Goal: Transaction & Acquisition: Purchase product/service

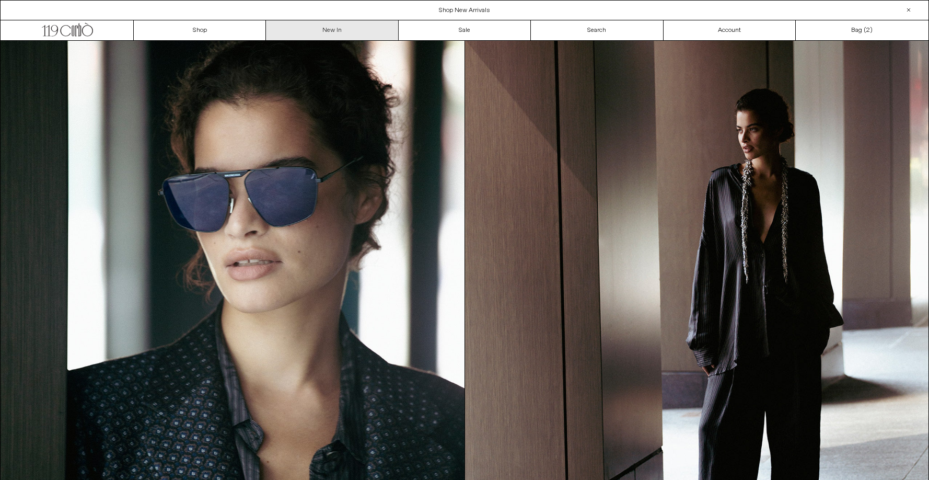
click at [318, 31] on link "New In" at bounding box center [332, 30] width 132 height 20
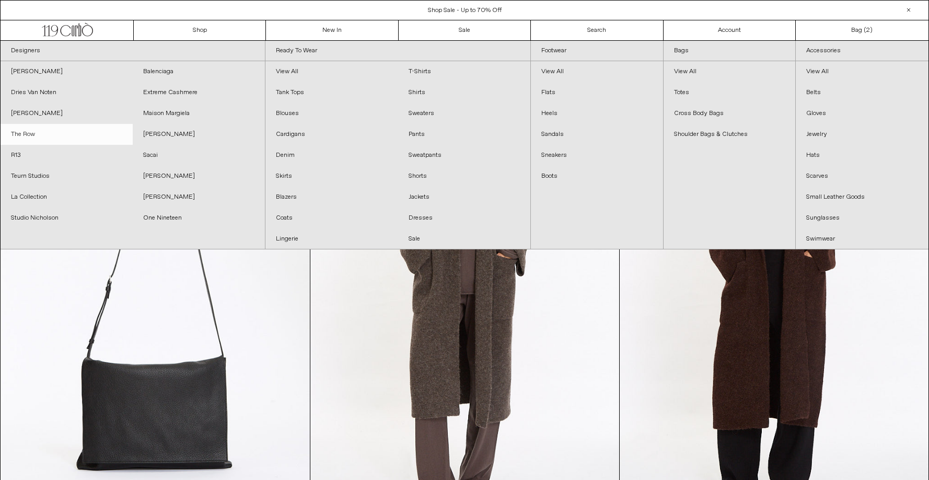
click at [43, 133] on link "The Row" at bounding box center [67, 134] width 132 height 21
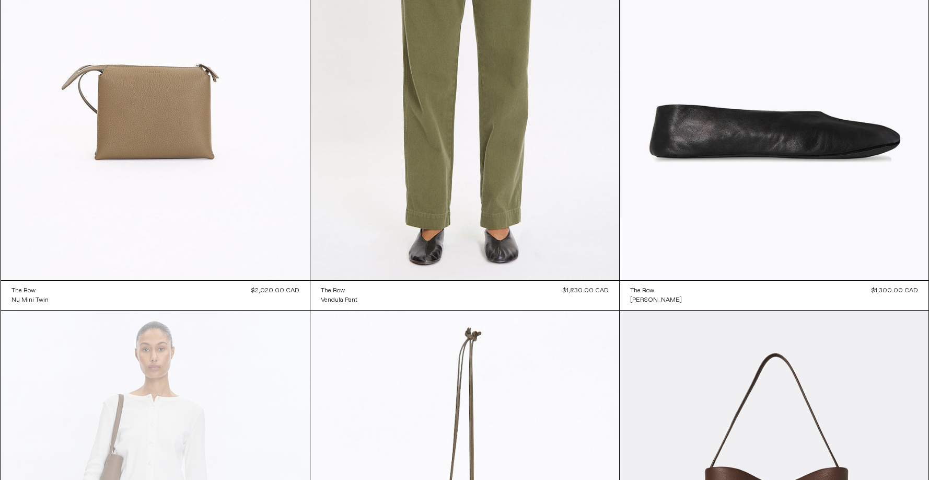
scroll to position [2737, 0]
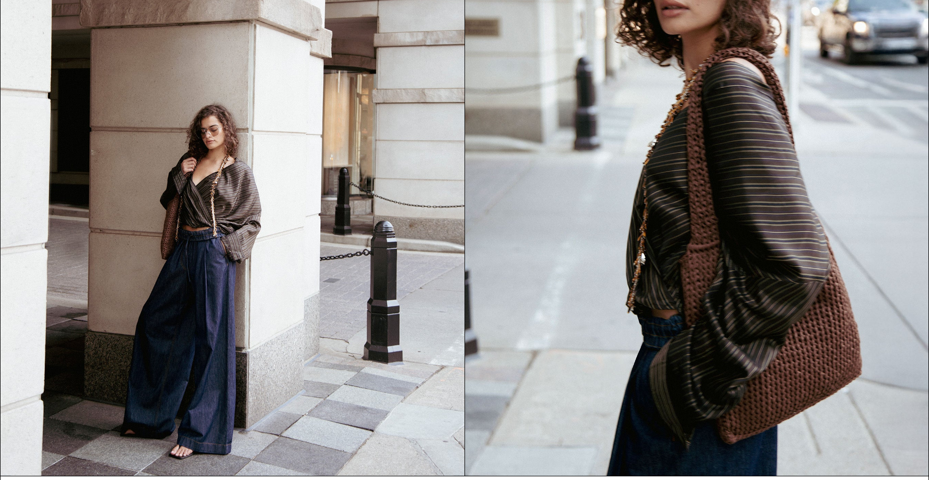
scroll to position [1362, 0]
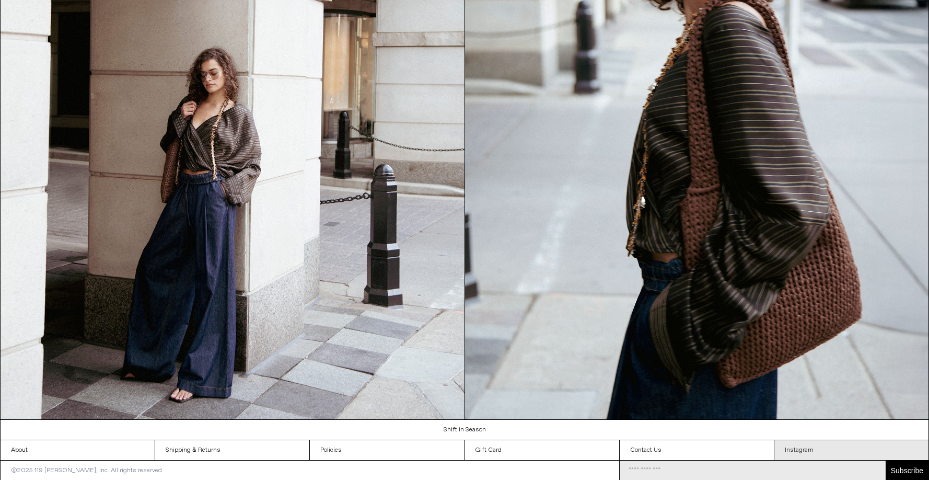
click at [807, 450] on link "Instagram" at bounding box center [851, 450] width 154 height 20
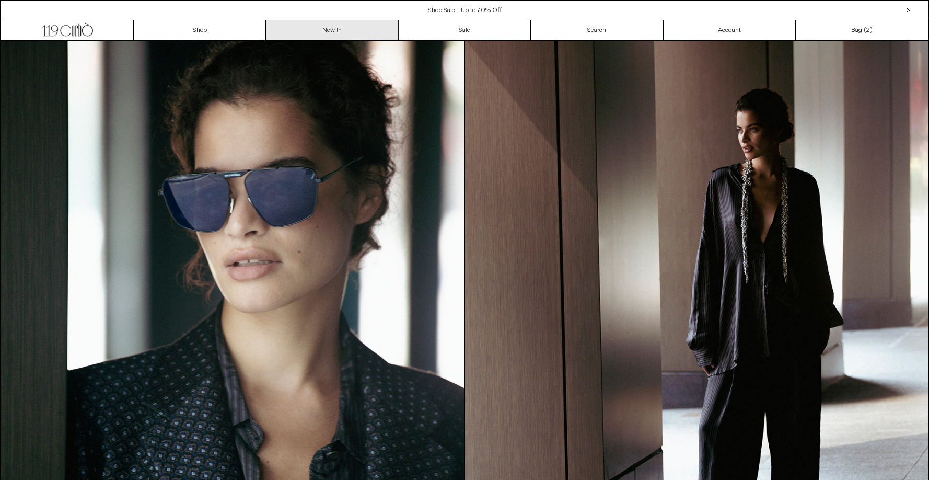
click at [321, 30] on link "New In" at bounding box center [332, 30] width 132 height 20
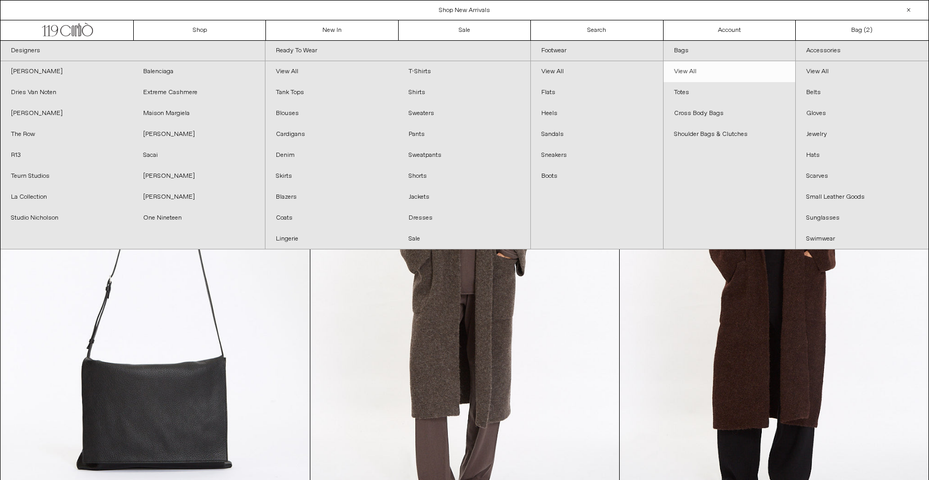
click at [684, 69] on link "View All" at bounding box center [729, 71] width 132 height 21
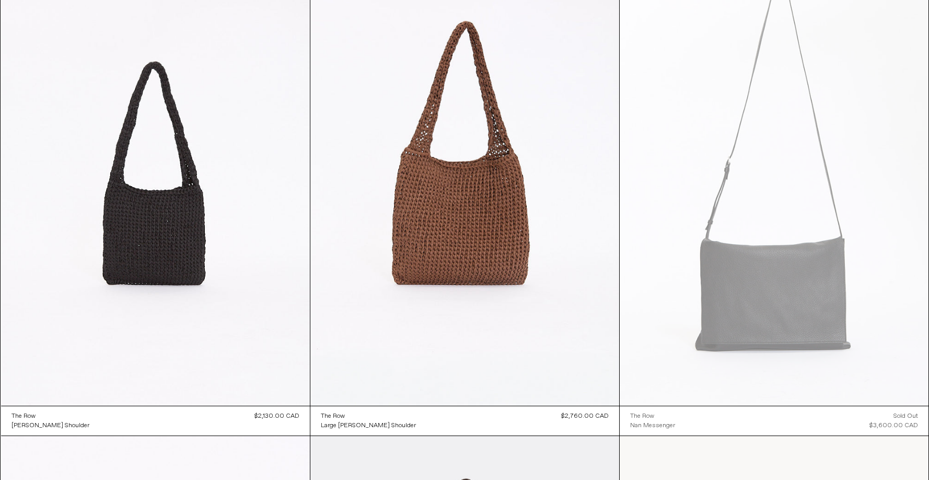
scroll to position [614, 0]
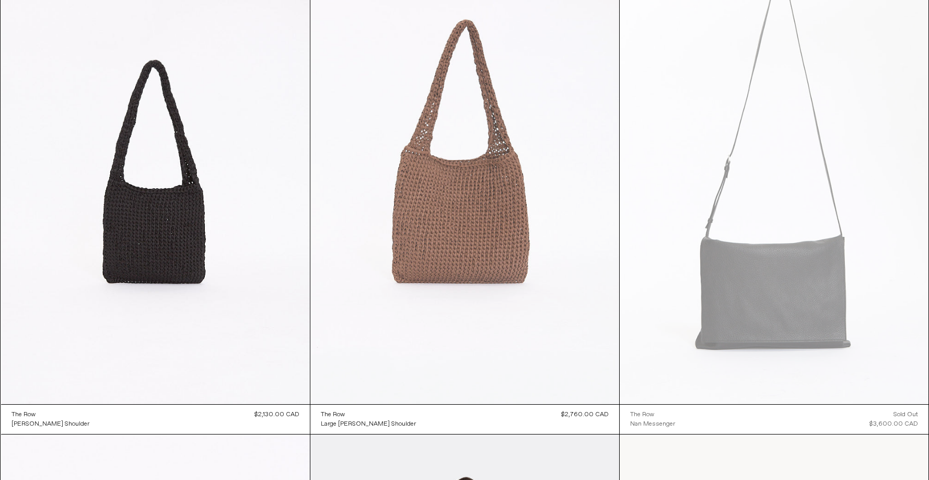
click at [483, 241] on at bounding box center [464, 172] width 309 height 463
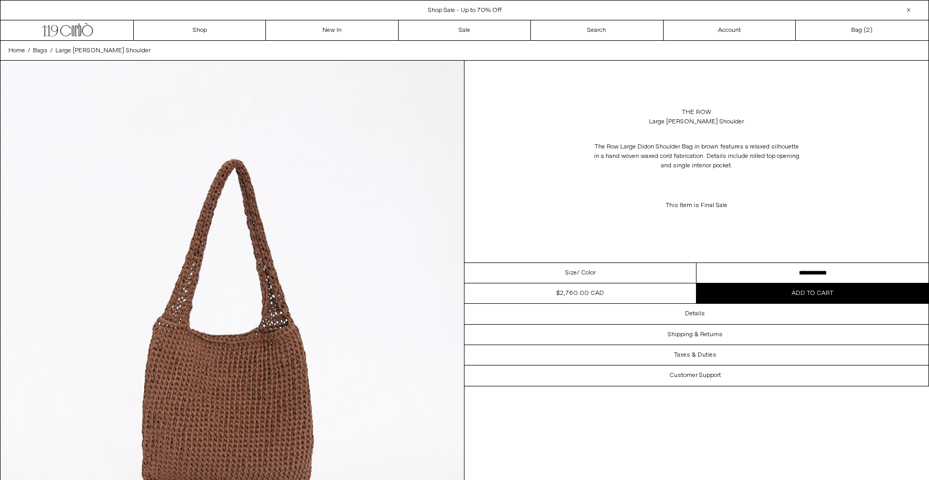
click at [269, 333] on img at bounding box center [232, 350] width 463 height 579
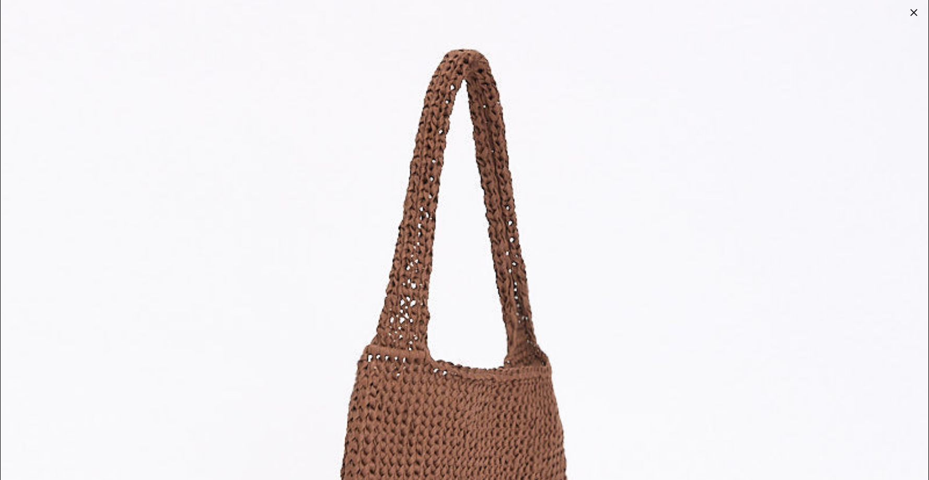
scroll to position [1334, 0]
click at [911, 15] on div at bounding box center [913, 12] width 15 height 15
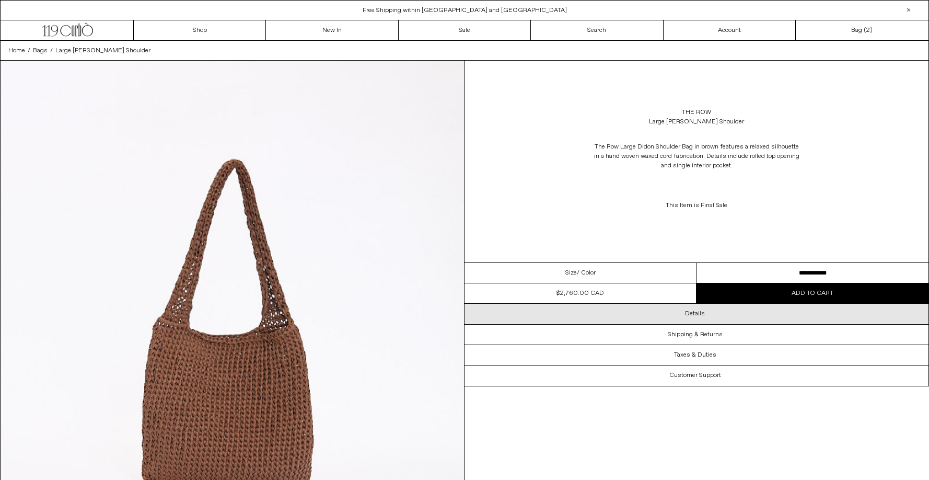
click at [722, 314] on div "Details" at bounding box center [696, 313] width 464 height 20
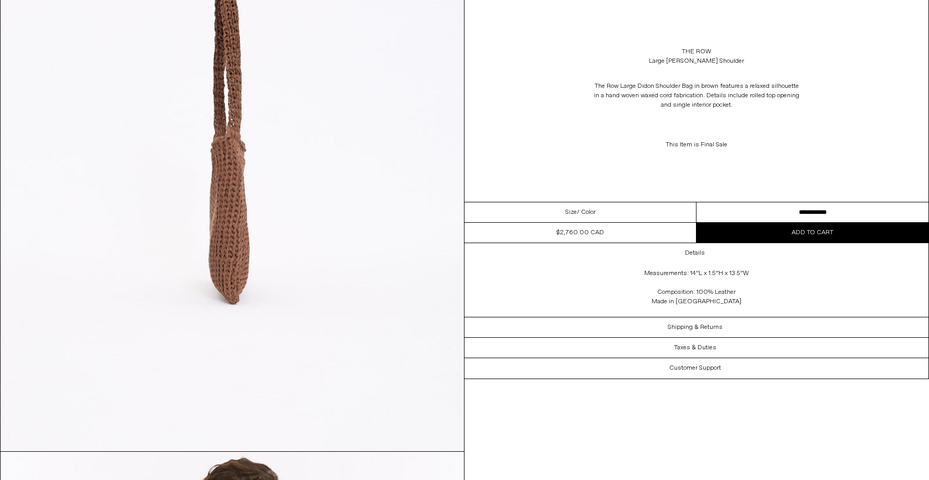
scroll to position [1358, 0]
